Goal: Task Accomplishment & Management: Complete application form

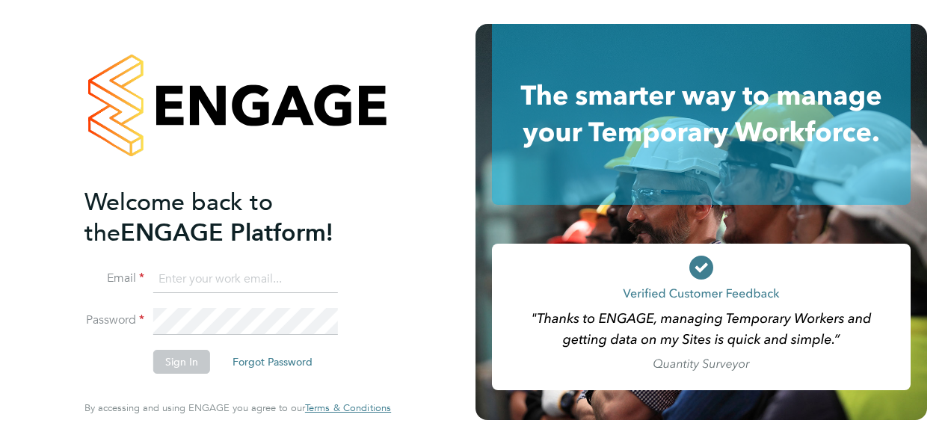
type input "natalie.rendell@abm.com"
click at [182, 358] on button "Sign In" at bounding box center [181, 362] width 57 height 24
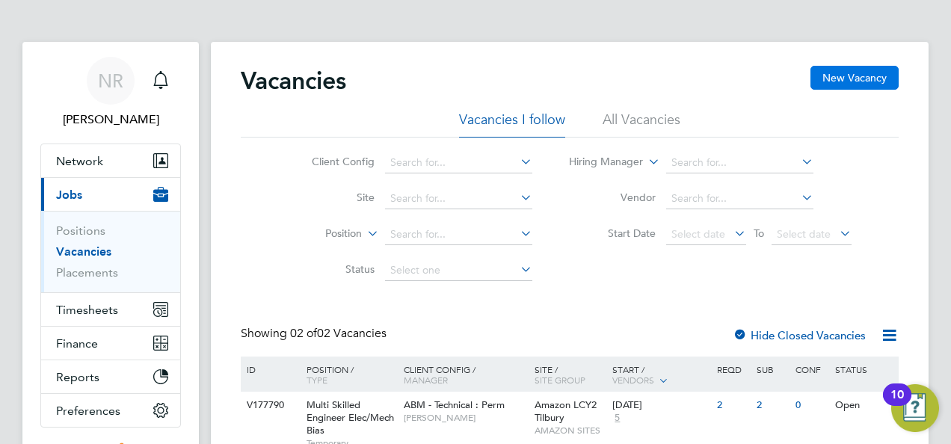
click at [845, 76] on button "New Vacancy" at bounding box center [854, 78] width 88 height 24
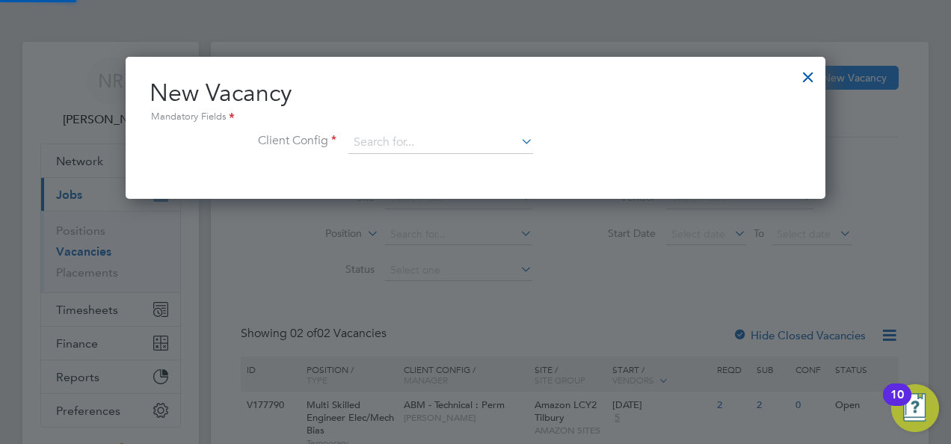
scroll to position [141, 700]
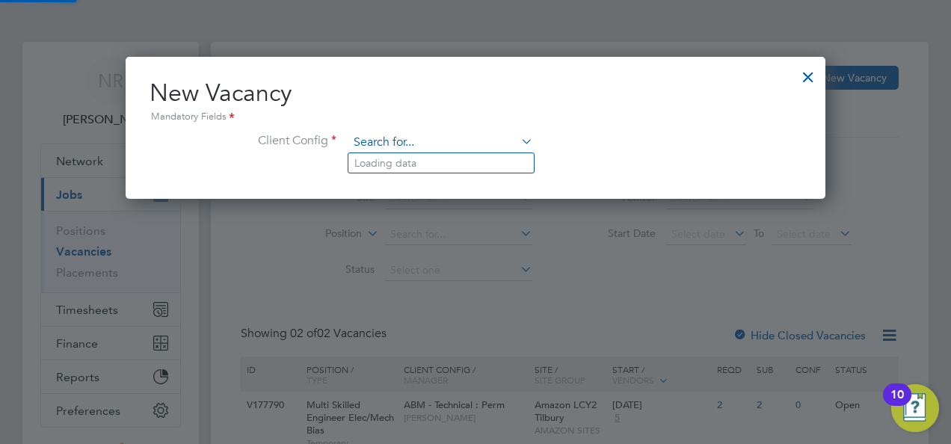
click at [386, 139] on input at bounding box center [440, 143] width 185 height 22
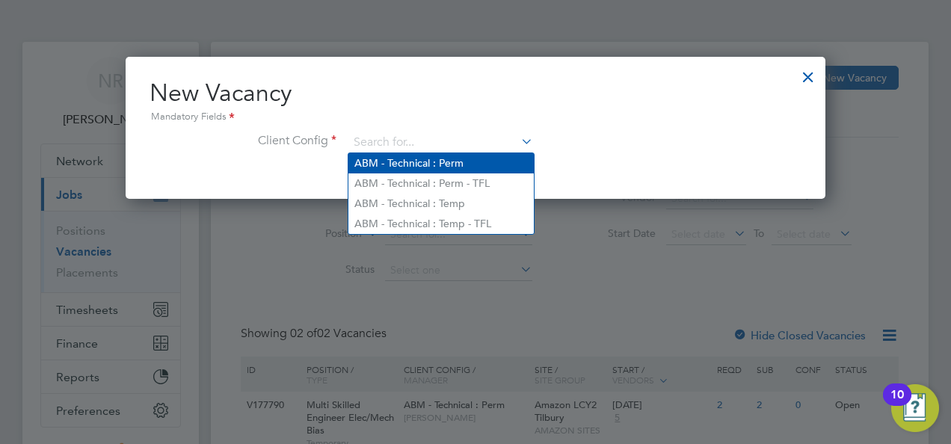
click at [396, 164] on li "ABM - Technical : Perm" at bounding box center [440, 163] width 185 height 20
type input "ABM - Technical : Perm"
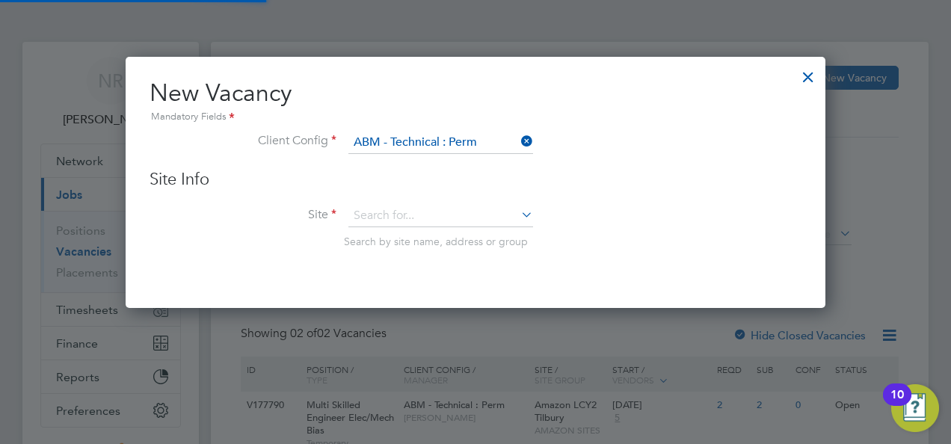
scroll to position [250, 700]
click at [389, 215] on input at bounding box center [440, 216] width 185 height 22
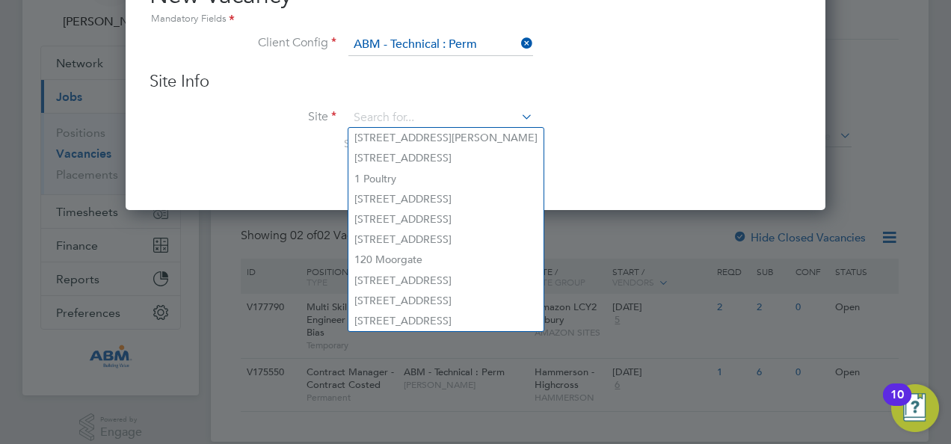
scroll to position [119, 0]
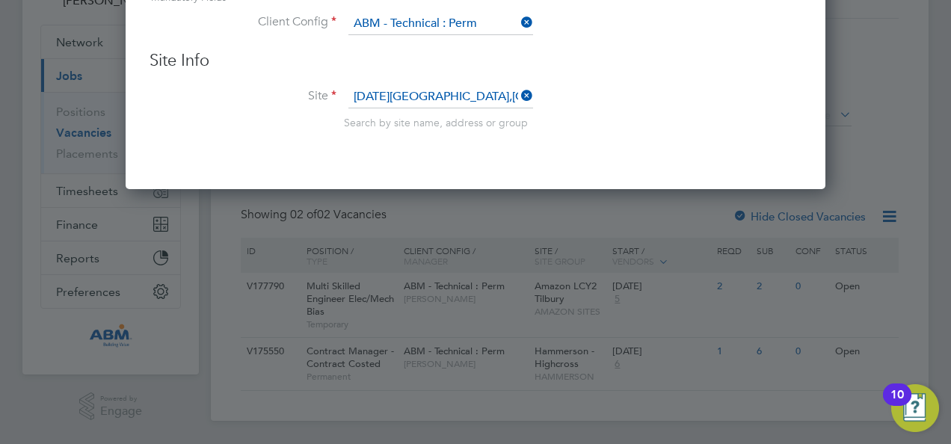
drag, startPoint x: 441, startPoint y: 93, endPoint x: 336, endPoint y: 91, distance: 104.7
click at [336, 91] on li "Site [DATE][GEOGRAPHIC_DATA],[GEOGRAPHIC_DATA] Search by site name, address or …" at bounding box center [475, 122] width 652 height 73
type input "[GEOGRAPHIC_DATA]"
click at [490, 144] on li "Site [GEOGRAPHIC_DATA] Search by site name, address or group" at bounding box center [475, 122] width 652 height 73
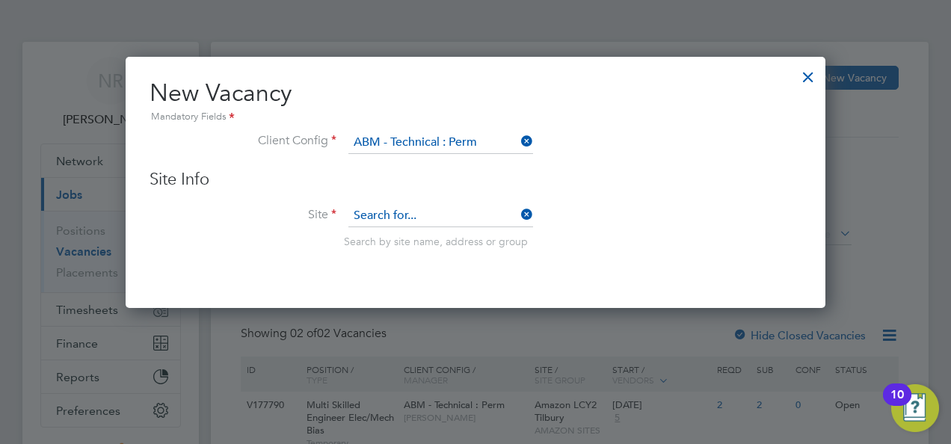
click at [460, 217] on input at bounding box center [440, 216] width 185 height 22
click at [518, 212] on icon at bounding box center [518, 214] width 0 height 21
click at [445, 212] on input at bounding box center [440, 216] width 185 height 22
drag, startPoint x: 404, startPoint y: 216, endPoint x: 339, endPoint y: 208, distance: 64.8
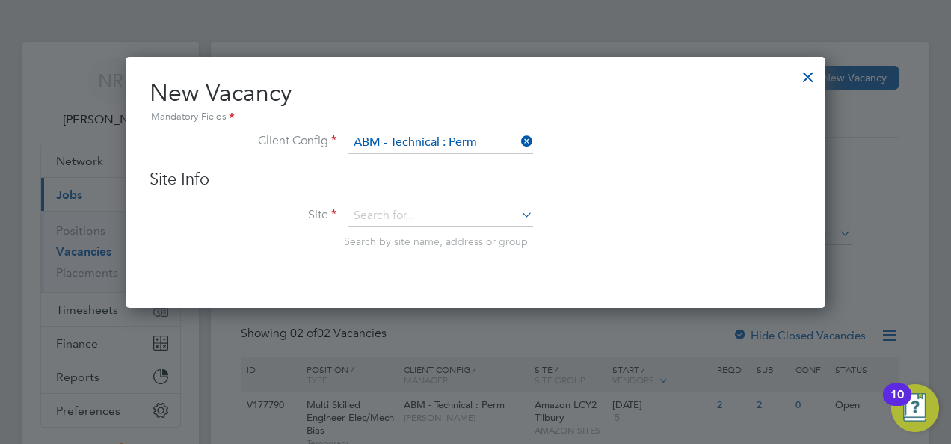
click at [339, 208] on li "Site Search by site name, address or group" at bounding box center [475, 241] width 652 height 73
type input "S"
drag, startPoint x: 420, startPoint y: 210, endPoint x: 277, endPoint y: 211, distance: 143.5
click at [277, 211] on li "Site Pier Search by site name, address or group" at bounding box center [475, 241] width 652 height 73
type input "[GEOGRAPHIC_DATA]"
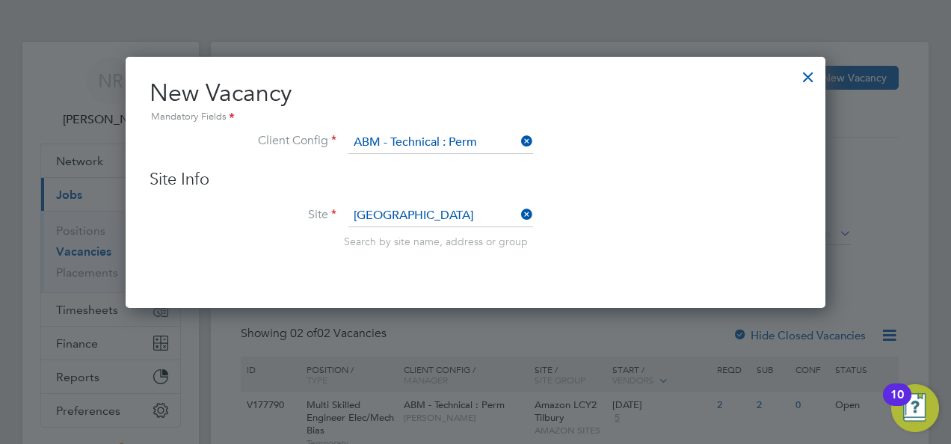
drag, startPoint x: 428, startPoint y: 211, endPoint x: 355, endPoint y: 208, distance: 73.3
click at [355, 208] on input "[GEOGRAPHIC_DATA]" at bounding box center [440, 216] width 185 height 22
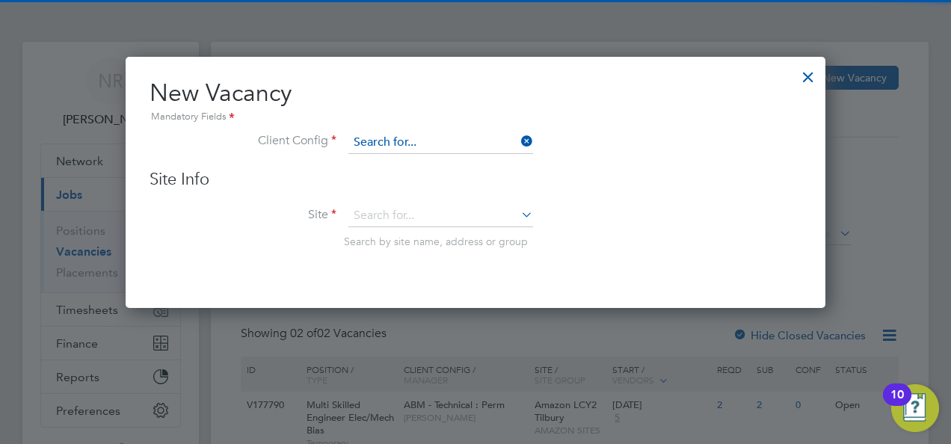
scroll to position [141, 700]
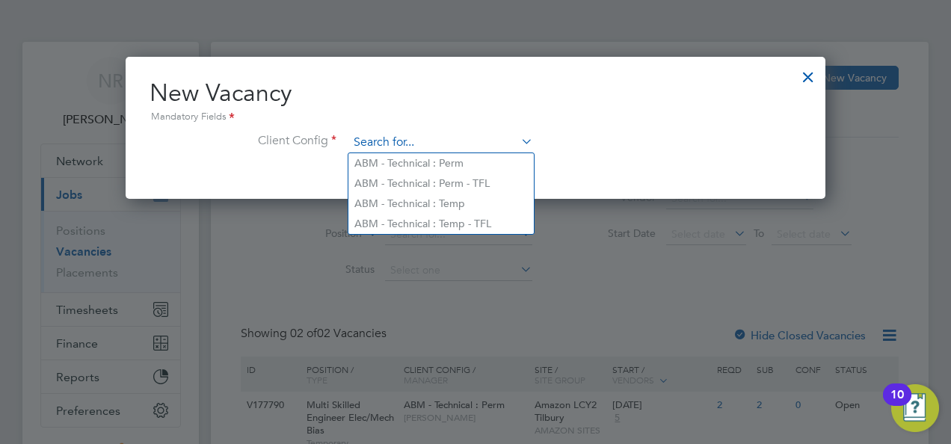
click at [493, 143] on input at bounding box center [440, 143] width 185 height 22
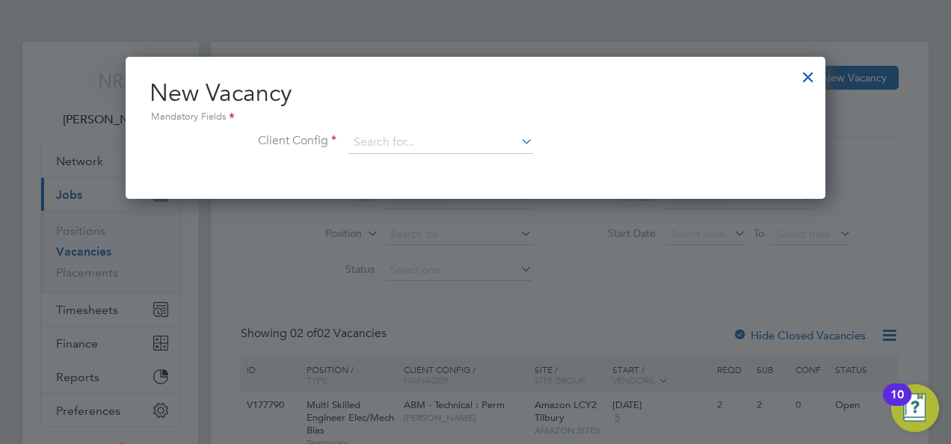
click at [449, 166] on li "ABM - Technical : Perm" at bounding box center [440, 163] width 185 height 20
type input "ABM - Technical : Perm"
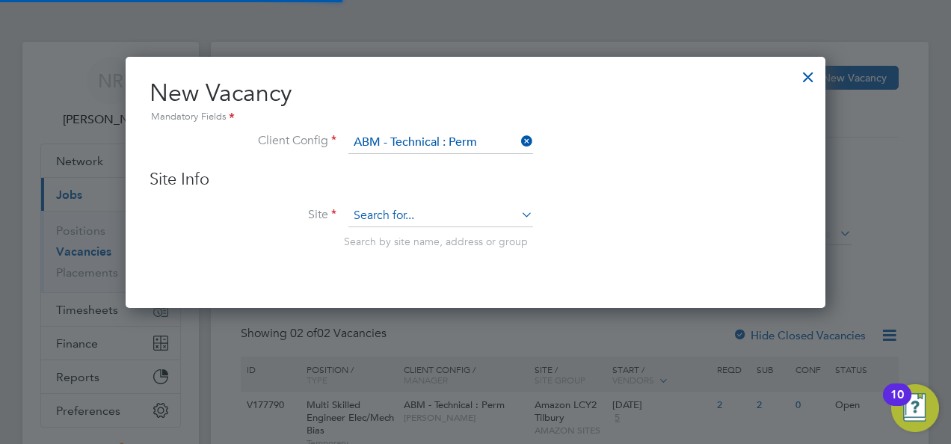
click at [413, 209] on input at bounding box center [440, 216] width 185 height 22
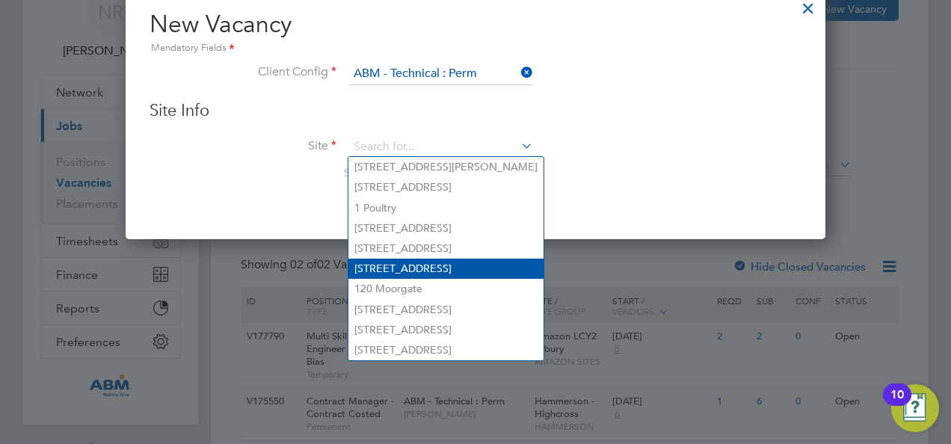
scroll to position [119, 0]
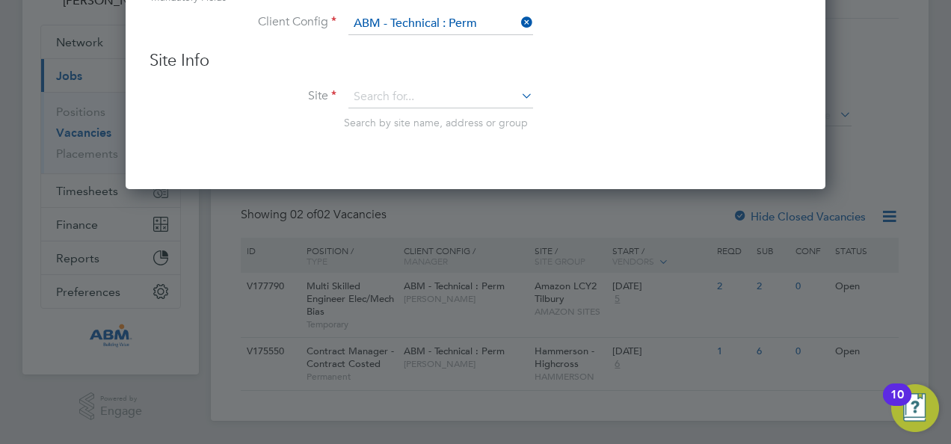
click at [410, 278] on li "[STREET_ADDRESS]" at bounding box center [445, 280] width 195 height 20
type input "[STREET_ADDRESS]"
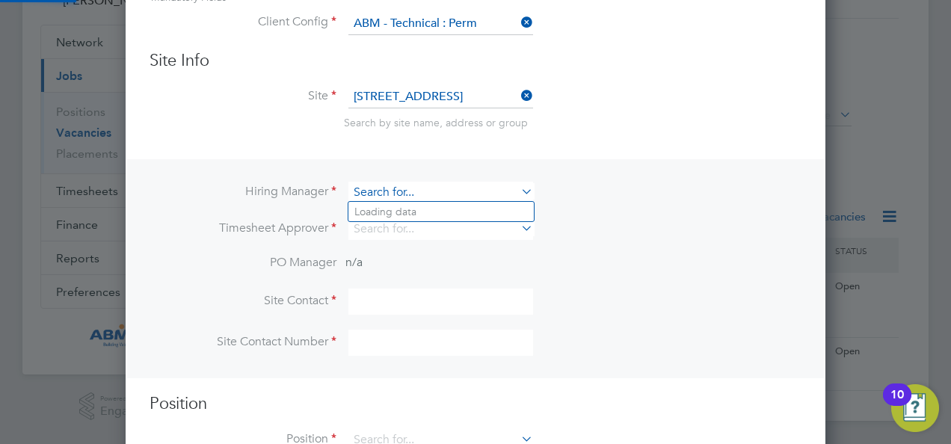
click at [428, 188] on input at bounding box center [440, 193] width 185 height 22
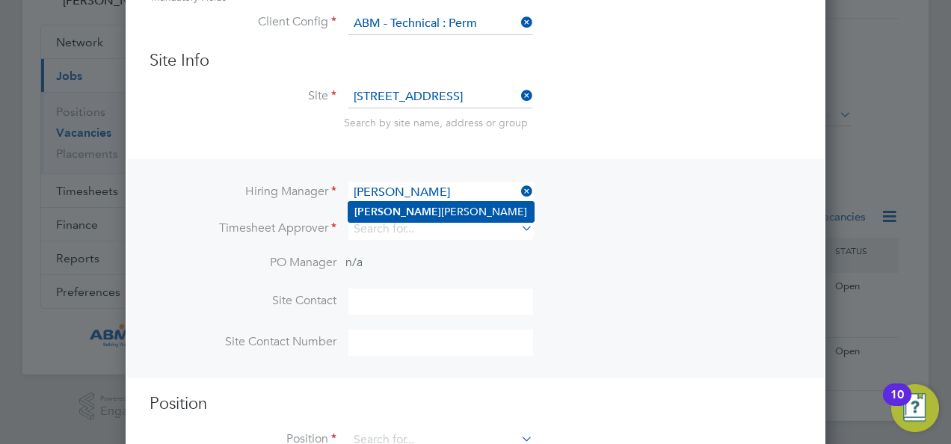
click at [428, 207] on li "[PERSON_NAME]" at bounding box center [440, 212] width 185 height 20
type input "[PERSON_NAME]"
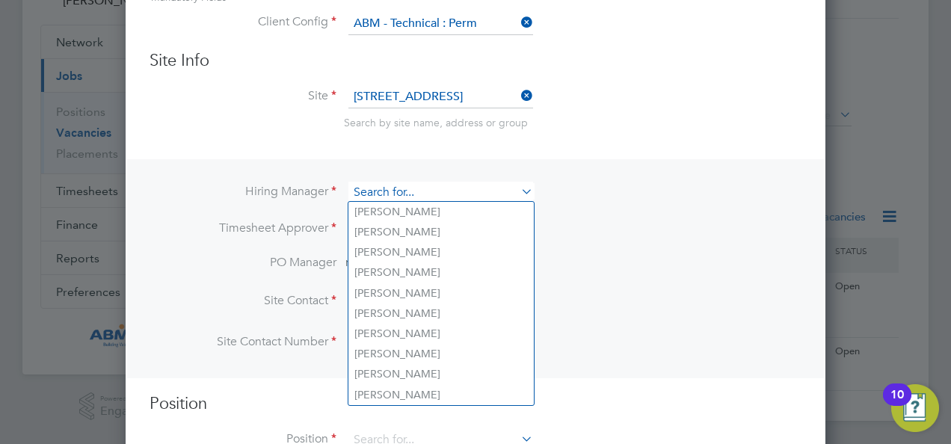
drag, startPoint x: 454, startPoint y: 193, endPoint x: 353, endPoint y: 193, distance: 100.9
click at [353, 193] on input at bounding box center [440, 193] width 185 height 22
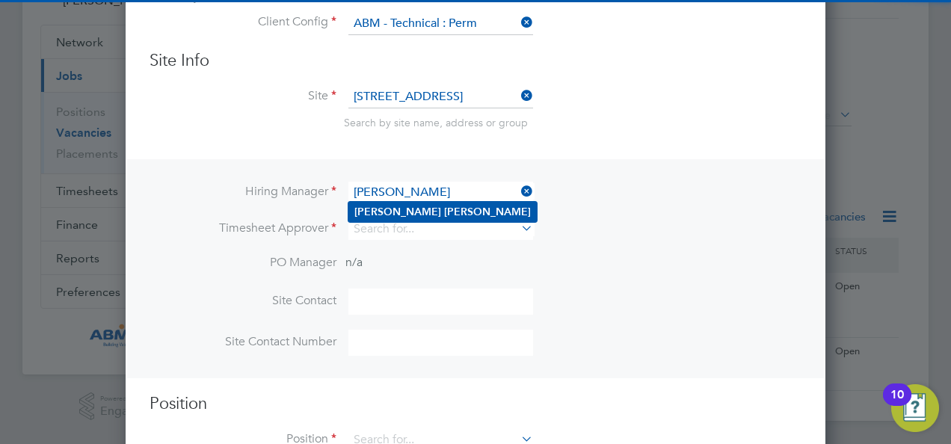
click at [444, 213] on b "[PERSON_NAME]" at bounding box center [487, 212] width 87 height 13
type input "[PERSON_NAME]"
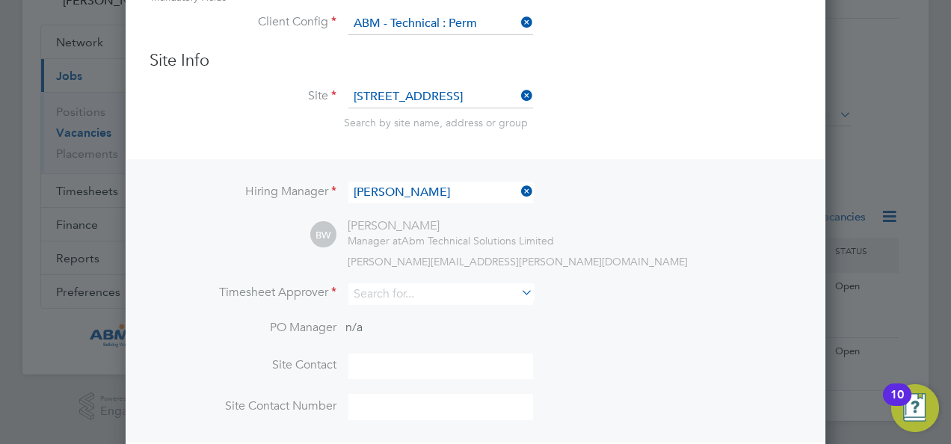
scroll to position [621, 700]
click at [394, 291] on input at bounding box center [440, 294] width 185 height 22
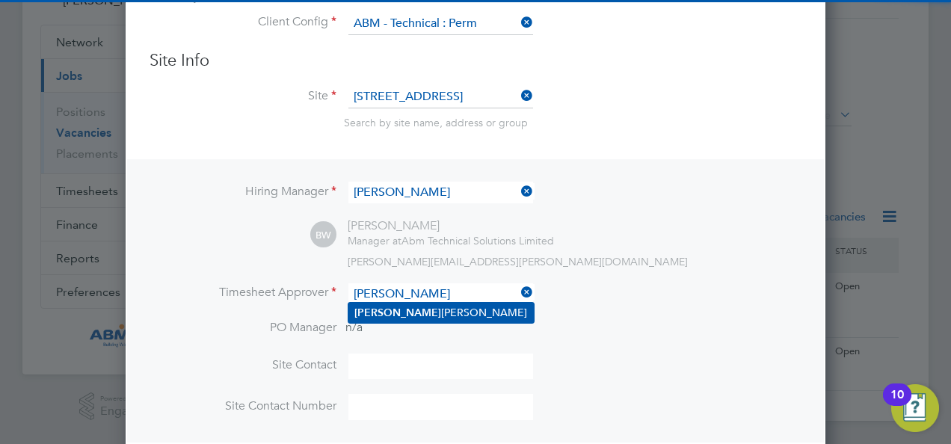
click at [390, 309] on li "[PERSON_NAME]" at bounding box center [440, 313] width 185 height 20
type input "[PERSON_NAME]"
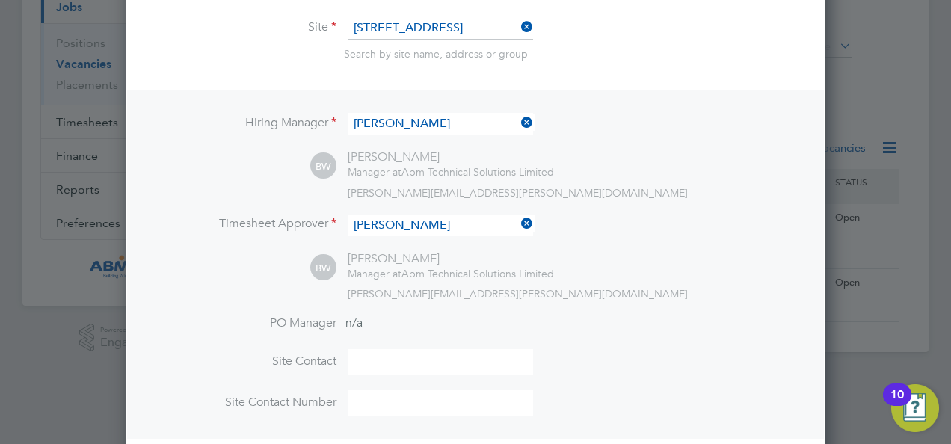
scroll to position [268, 0]
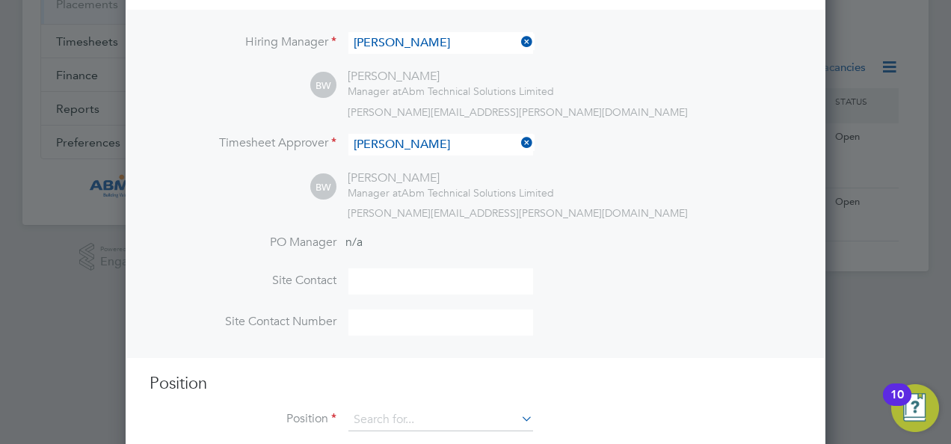
click at [381, 274] on input at bounding box center [440, 281] width 185 height 26
type input "[PERSON_NAME]"
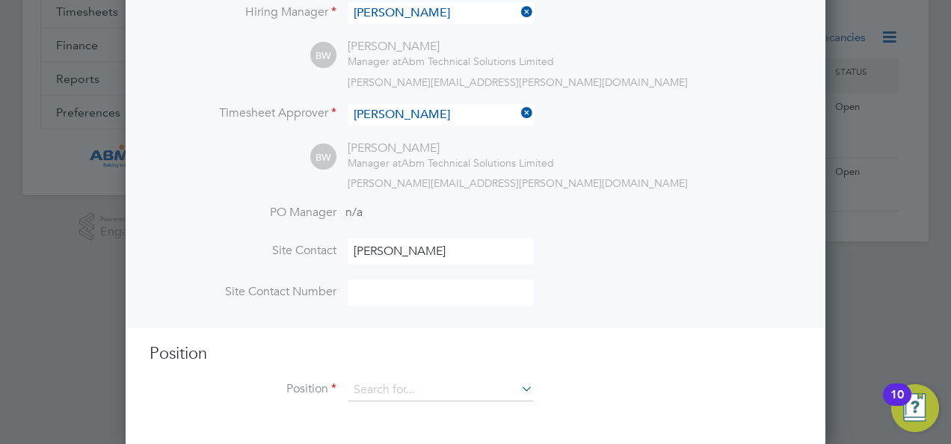
click at [417, 283] on input at bounding box center [440, 293] width 185 height 26
paste input "447471 994 189"
drag, startPoint x: 366, startPoint y: 292, endPoint x: 269, endPoint y: 290, distance: 97.2
click at [269, 290] on li "Site Contact Number 447471 994 189" at bounding box center [475, 300] width 652 height 41
type input "07471 994 189"
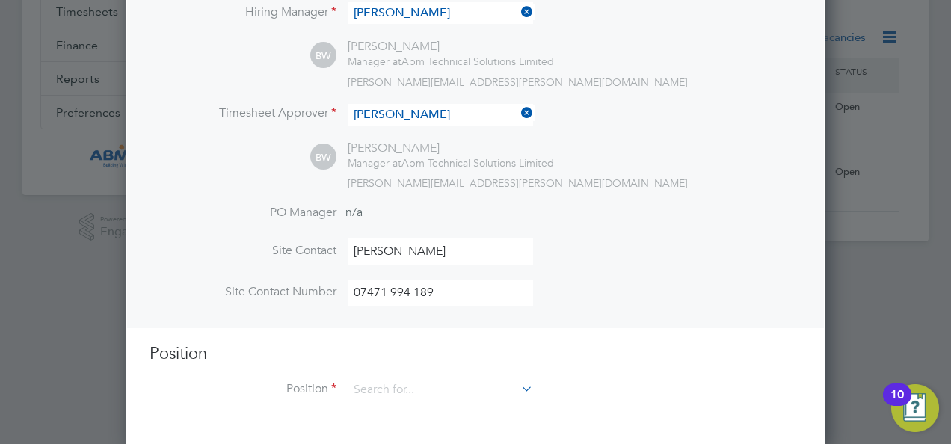
click at [513, 356] on h3 "Position" at bounding box center [475, 354] width 652 height 22
click at [474, 381] on input at bounding box center [440, 390] width 185 height 22
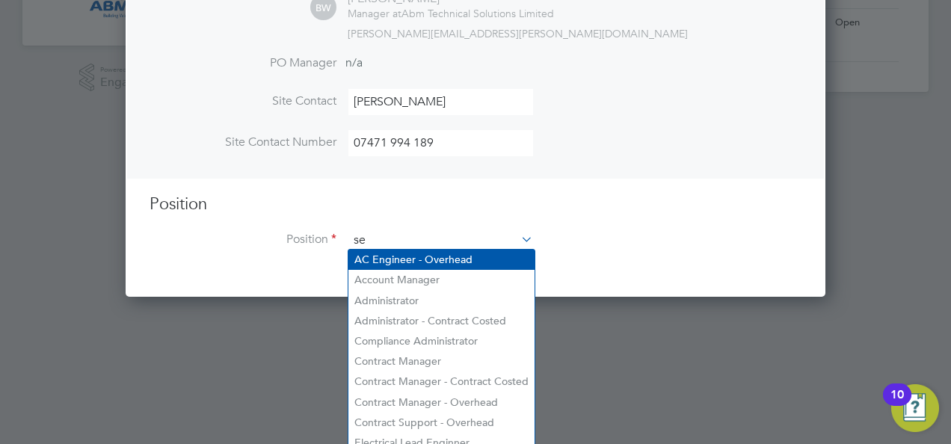
scroll to position [2371, 700]
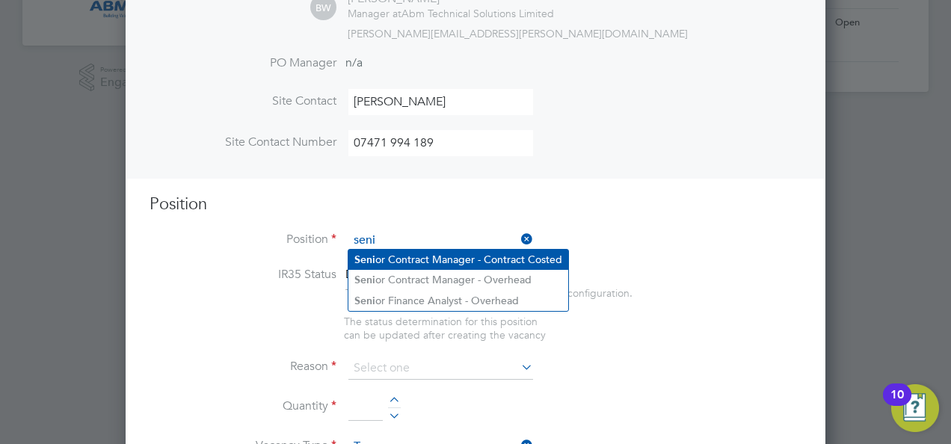
click at [469, 265] on li "Seni or Contract Manager - Contract Costed" at bounding box center [458, 260] width 220 height 20
type input "Senior Contract Manager - Contract Costed"
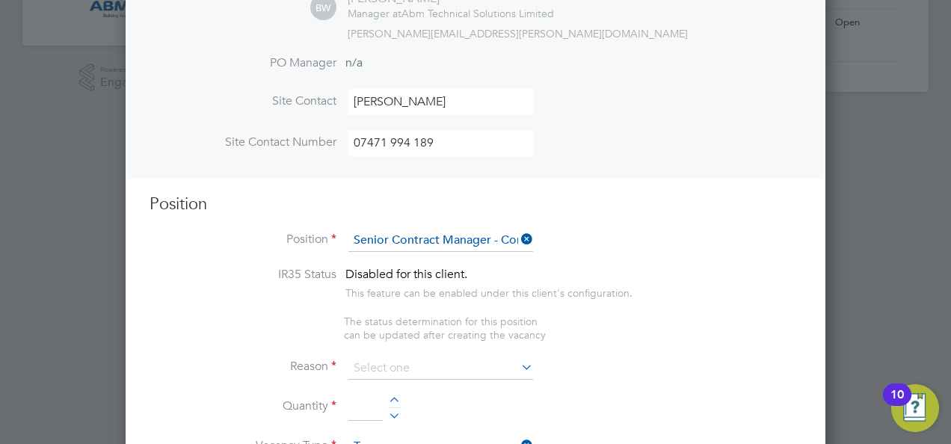
type textarea "Lo i dolo-sitametco adipiscing eli sedd eius te incidi utl etdo magnaali en adm…"
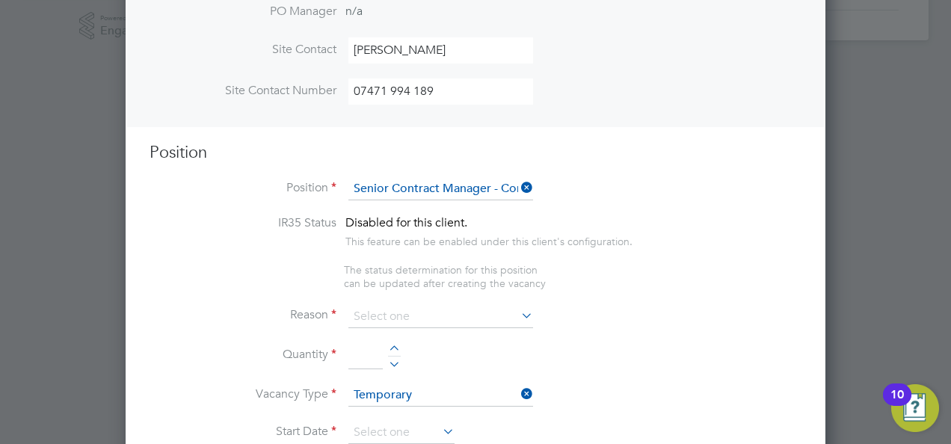
scroll to position [522, 0]
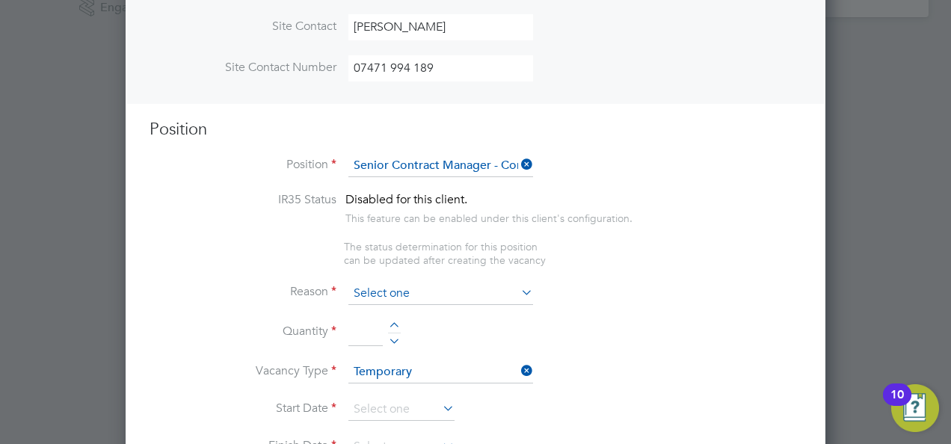
click at [387, 286] on input at bounding box center [440, 294] width 185 height 22
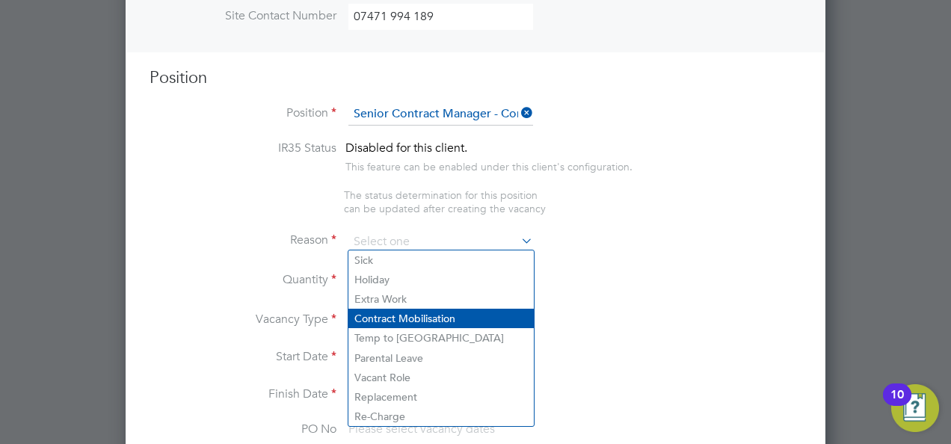
scroll to position [597, 0]
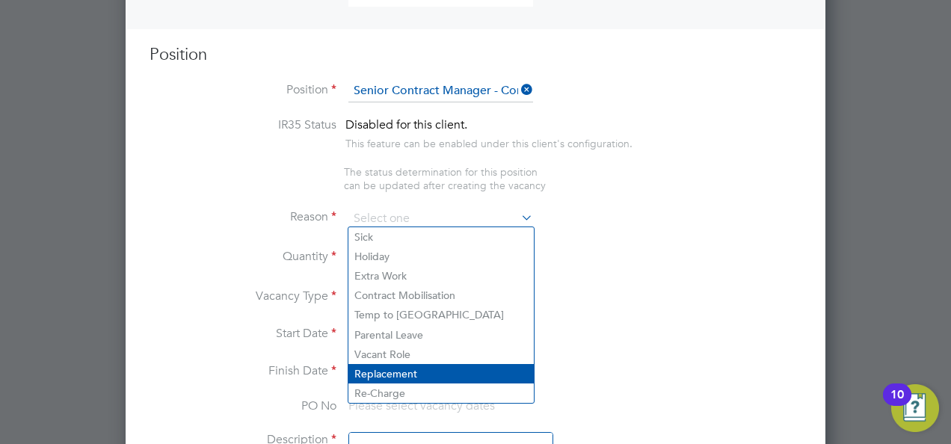
click at [420, 374] on li "Replacement" at bounding box center [440, 373] width 185 height 19
type input "Replacement"
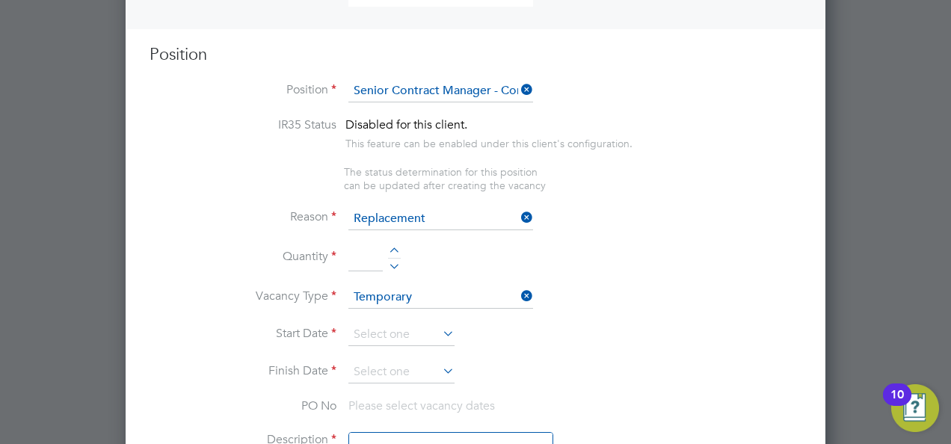
click at [394, 247] on div at bounding box center [394, 252] width 13 height 10
type input "1"
click at [487, 289] on input at bounding box center [440, 297] width 185 height 22
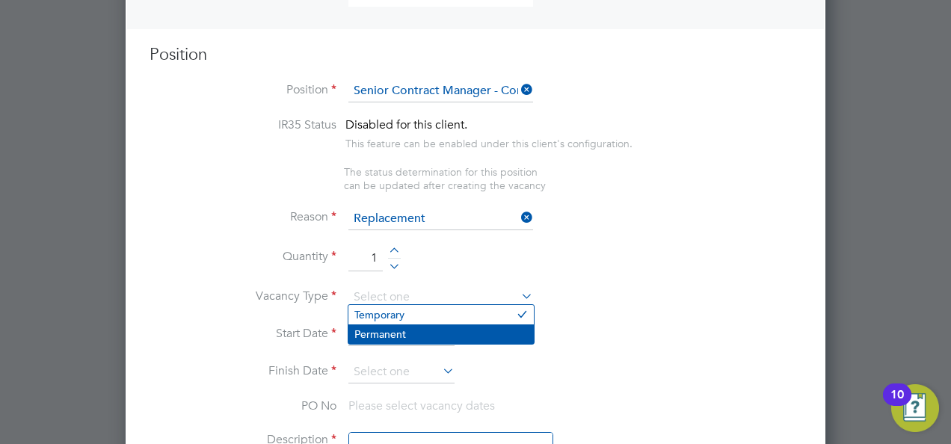
click at [399, 332] on li "Permanent" at bounding box center [440, 333] width 185 height 19
type input "Permanent"
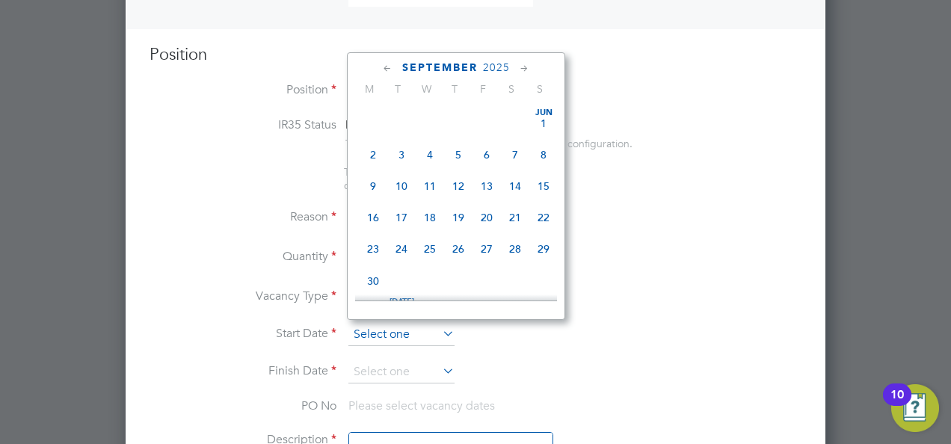
click at [399, 329] on input at bounding box center [401, 335] width 106 height 22
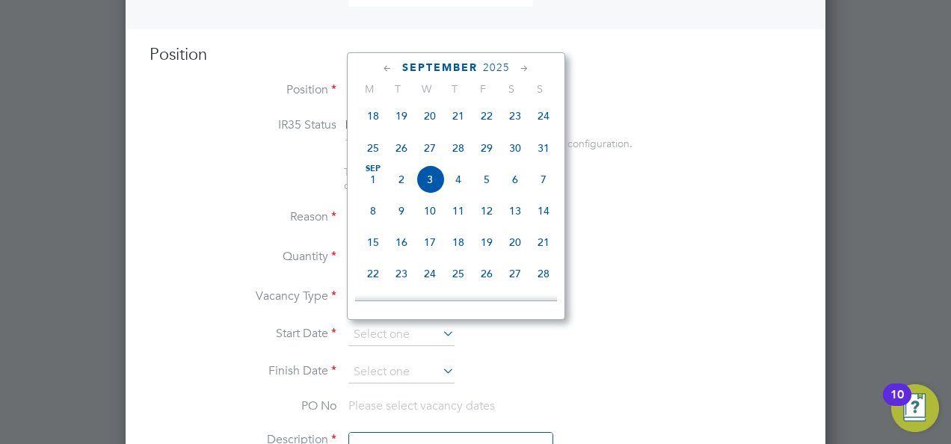
click at [428, 187] on span "3" at bounding box center [430, 179] width 28 height 28
type input "[DATE]"
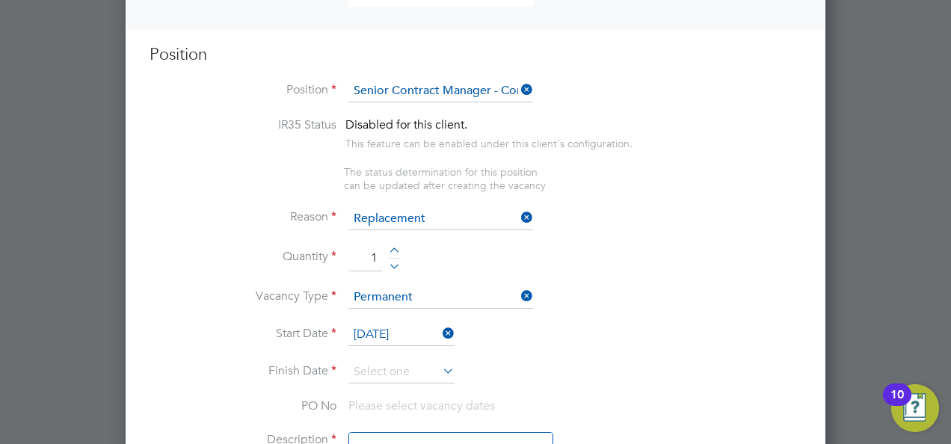
click at [439, 360] on icon at bounding box center [439, 370] width 0 height 21
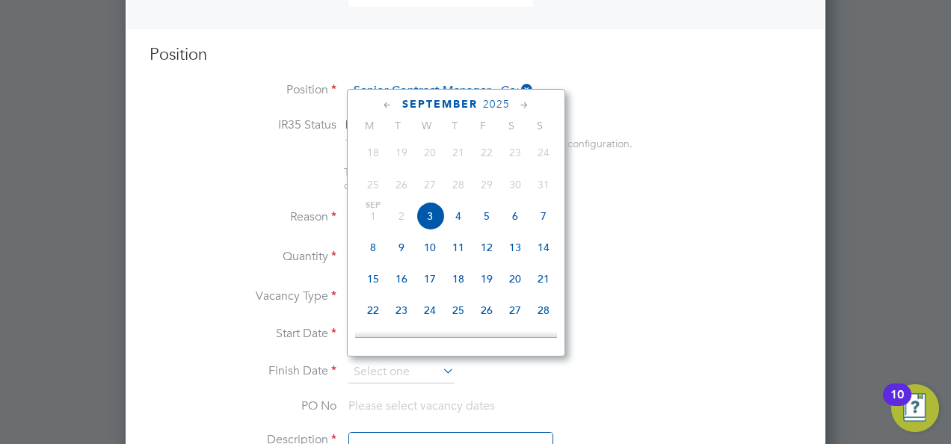
click at [439, 244] on span "10" at bounding box center [430, 247] width 28 height 28
type input "[DATE]"
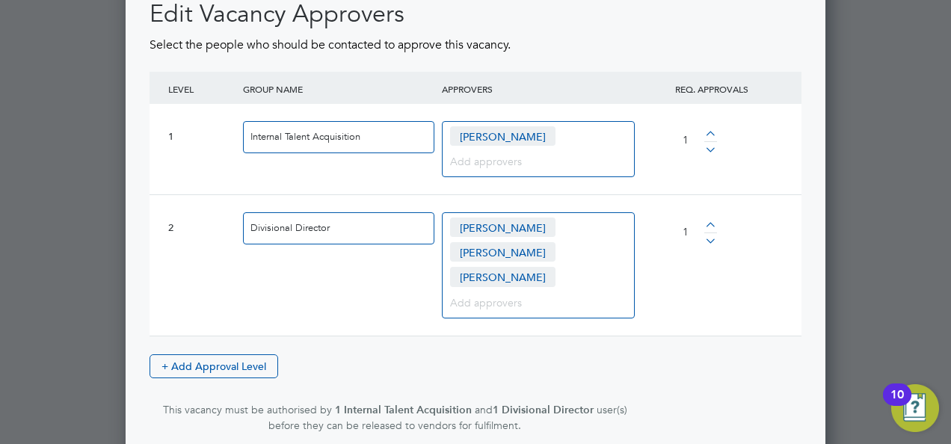
scroll to position [2085, 0]
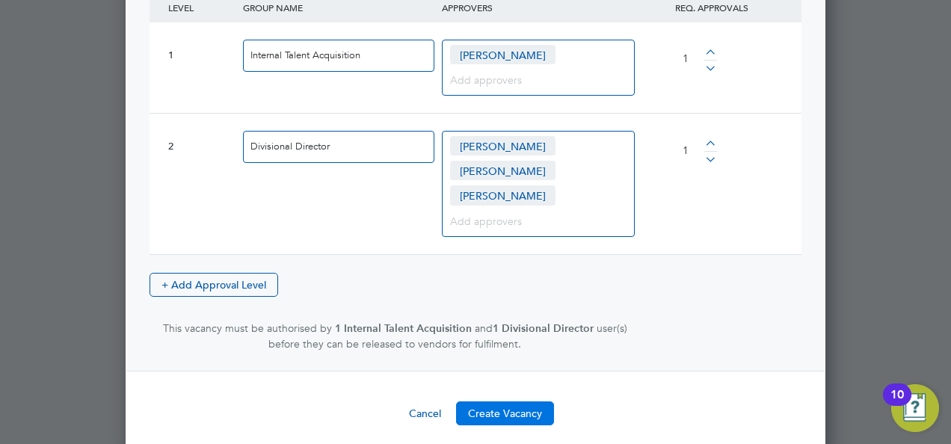
click at [502, 401] on button "Create Vacancy" at bounding box center [505, 413] width 98 height 24
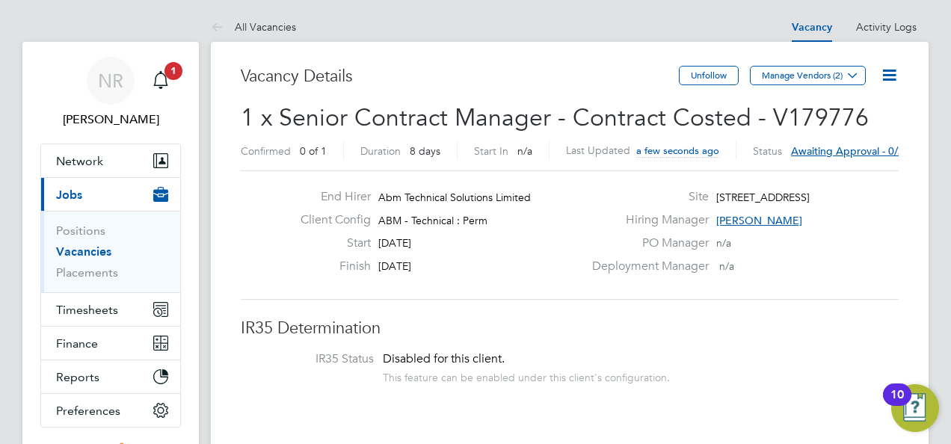
click at [893, 81] on icon at bounding box center [889, 75] width 19 height 19
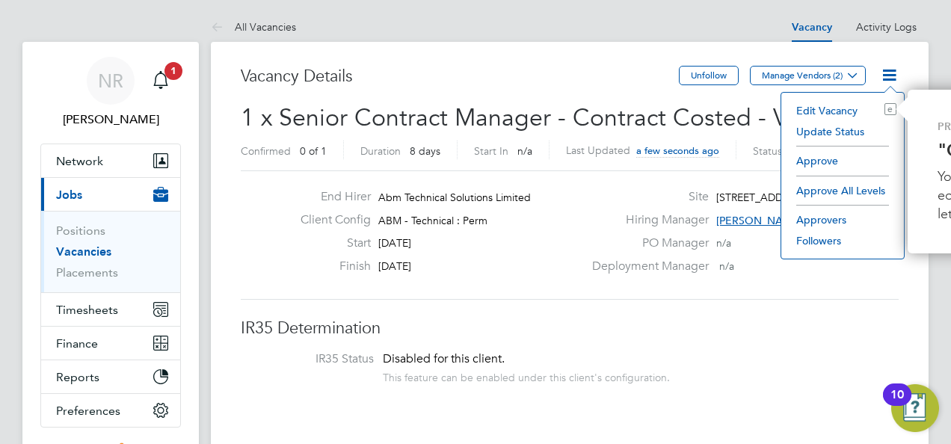
scroll to position [0, 196]
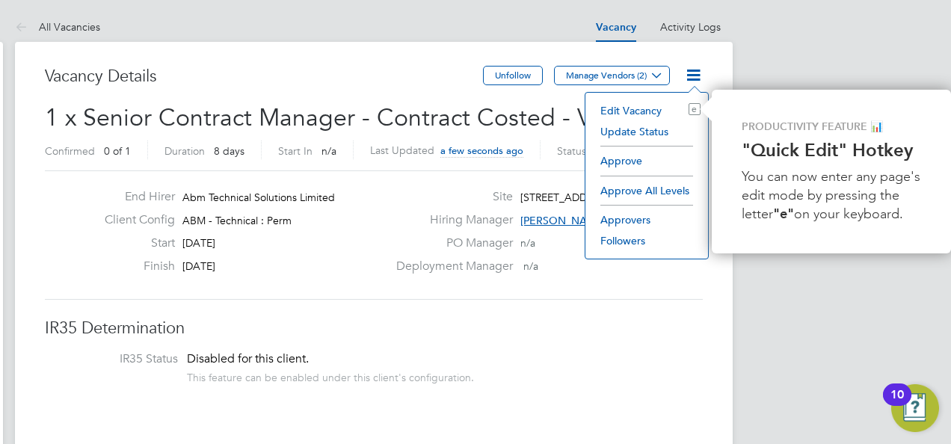
click at [643, 191] on li "Approve All Levels" at bounding box center [647, 190] width 108 height 21
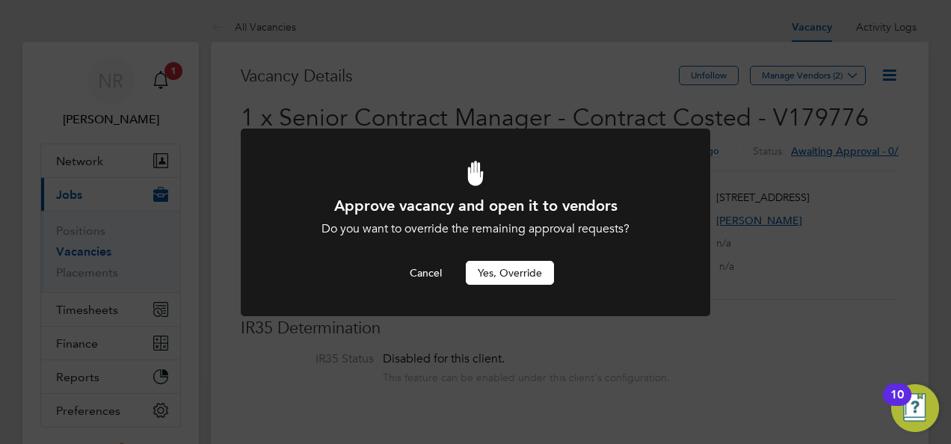
scroll to position [0, 0]
click at [541, 271] on button "Yes, Override" at bounding box center [510, 273] width 88 height 24
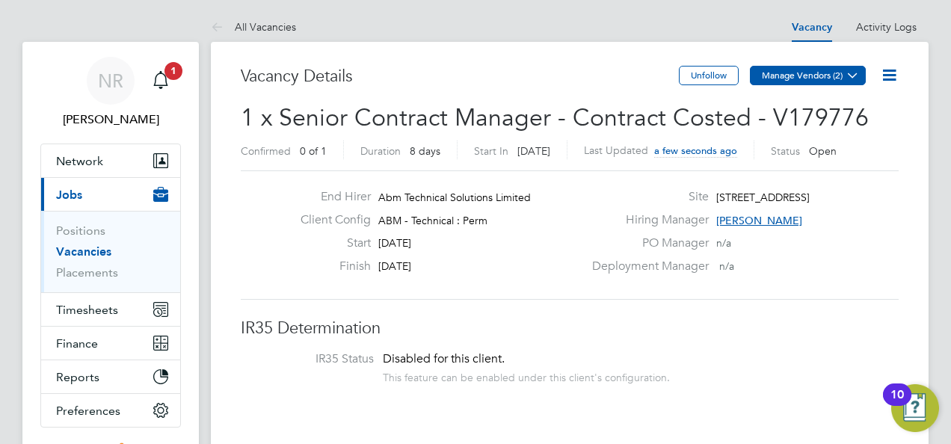
click at [804, 75] on button "Manage Vendors (2)" at bounding box center [808, 75] width 116 height 19
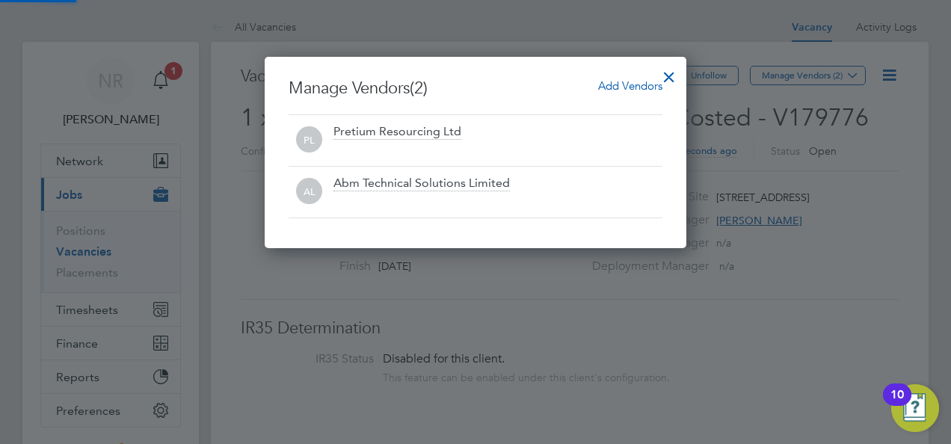
scroll to position [191, 422]
click at [629, 83] on span "Add Vendors" at bounding box center [630, 85] width 64 height 14
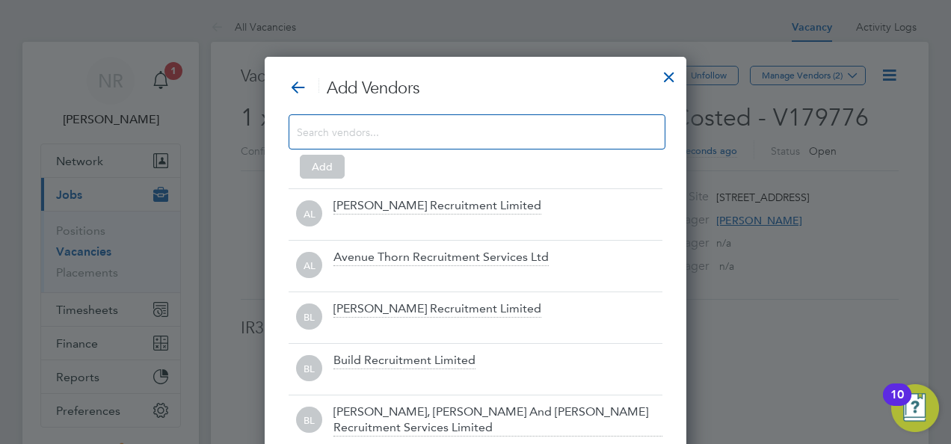
scroll to position [419, 422]
click at [385, 135] on input at bounding box center [465, 131] width 336 height 19
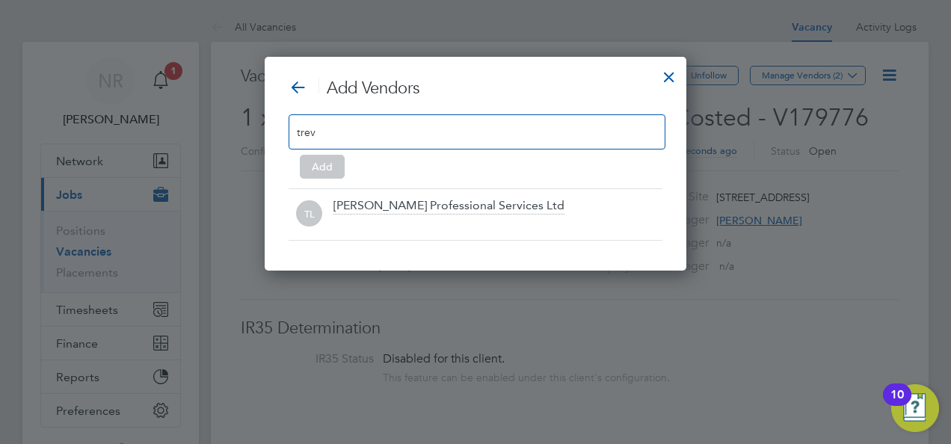
scroll to position [213, 422]
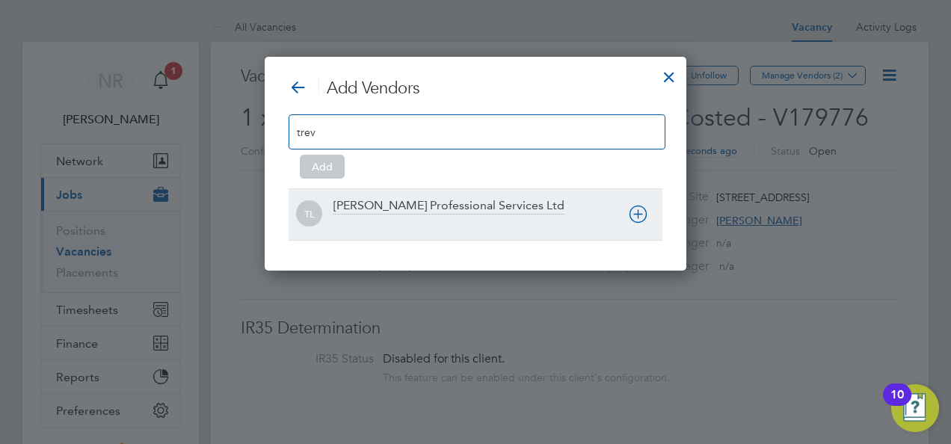
type input "trev"
click at [375, 206] on div "[PERSON_NAME] Professional Services Ltd" at bounding box center [448, 206] width 231 height 16
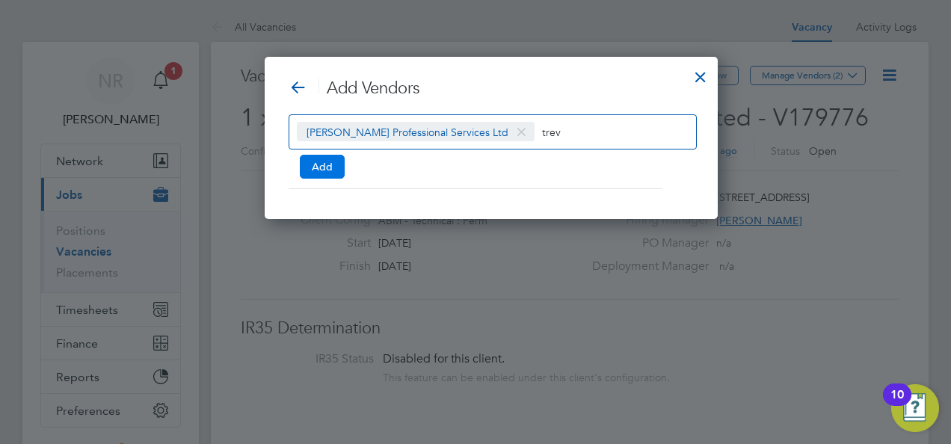
click at [326, 166] on button "Add" at bounding box center [322, 167] width 45 height 24
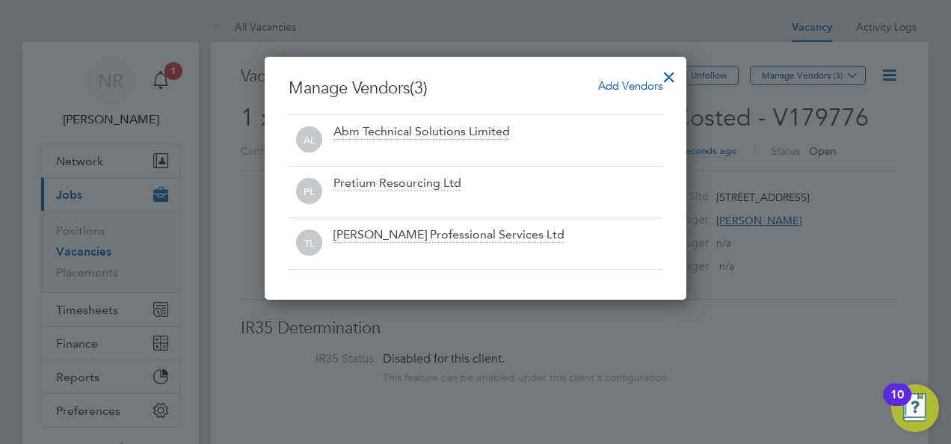
click at [780, 330] on div at bounding box center [475, 222] width 951 height 444
click at [667, 75] on div at bounding box center [669, 73] width 27 height 27
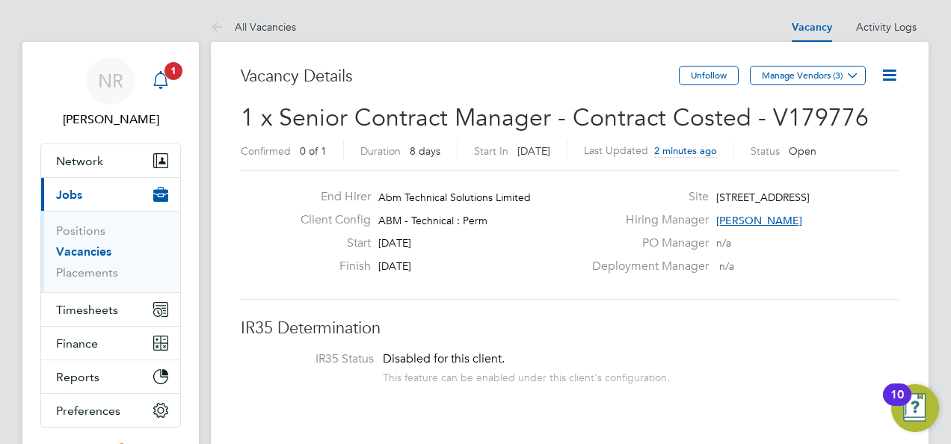
click at [173, 70] on span "1" at bounding box center [173, 71] width 18 height 18
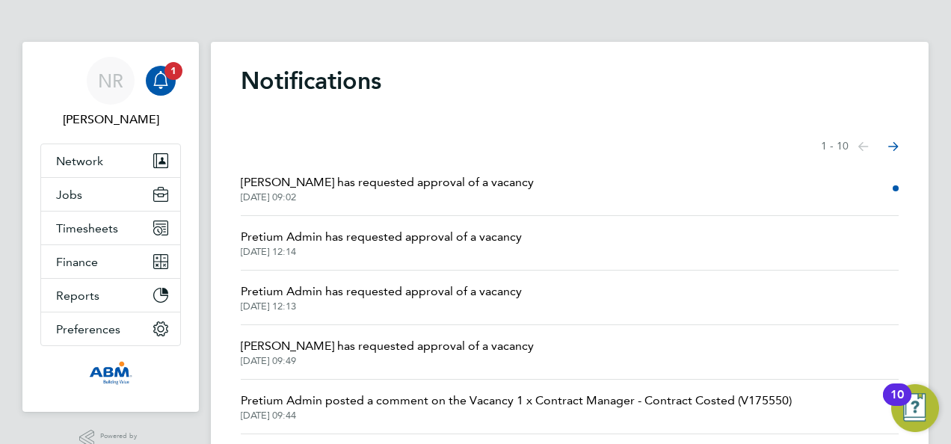
click at [571, 20] on ng-component "Notifications Showing items 1 - 10 items Previous page Next page [PERSON_NAME] …" at bounding box center [570, 368] width 718 height 737
